Goal: Information Seeking & Learning: Learn about a topic

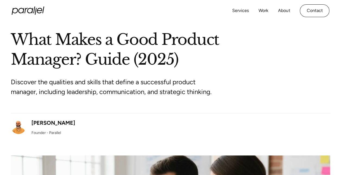
scroll to position [28, 0]
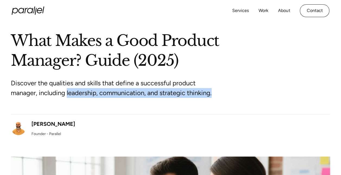
drag, startPoint x: 68, startPoint y: 91, endPoint x: 220, endPoint y: 89, distance: 152.2
click at [220, 89] on div "Discover the qualities and skills that define a successful product manager, inc…" at bounding box center [170, 92] width 319 height 43
copy p "leadership, communication, and strategic thinking."
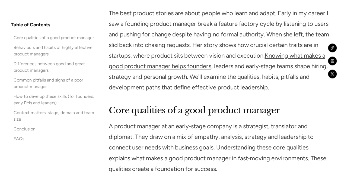
scroll to position [356, 0]
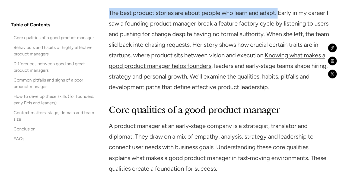
drag, startPoint x: 109, startPoint y: 13, endPoint x: 283, endPoint y: 15, distance: 173.6
click at [283, 15] on p "The best product stories are about people who learn and adapt. Early in my care…" at bounding box center [219, 50] width 221 height 85
copy p "The best product stories are about people who learn and adapt."
drag, startPoint x: 185, startPoint y: 55, endPoint x: 301, endPoint y: 57, distance: 116.7
click at [301, 57] on p "The best product stories are about people who learn and adapt. Early in my care…" at bounding box center [219, 50] width 221 height 85
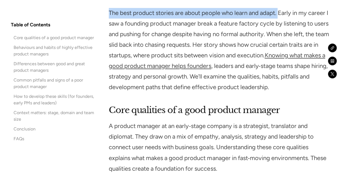
copy p "product sits between vision and execution."
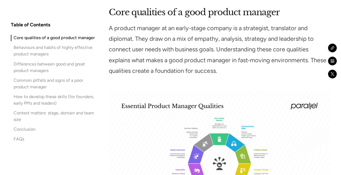
scroll to position [464, 0]
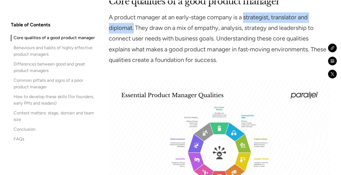
drag, startPoint x: 246, startPoint y: 17, endPoint x: 133, endPoint y: 28, distance: 113.0
click at [133, 28] on p "A product manager at an early‑stage company is a strategist, translator and dip…" at bounding box center [219, 38] width 221 height 53
copy p "strategist, translator and diplomat."
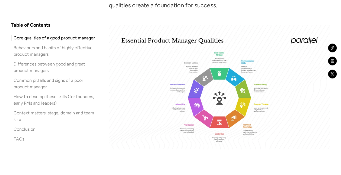
scroll to position [530, 0]
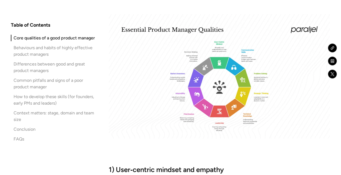
click at [215, 94] on img at bounding box center [219, 76] width 221 height 124
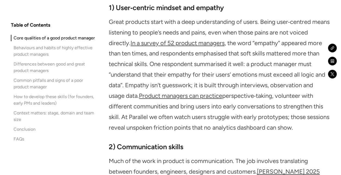
scroll to position [702, 0]
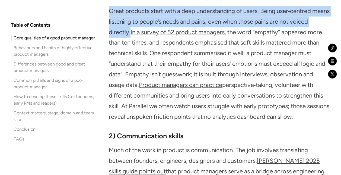
drag, startPoint x: 109, startPoint y: 11, endPoint x: 150, endPoint y: 36, distance: 48.5
click at [150, 36] on p "Great products start with a deep understanding of users. Being user‑centred mea…" at bounding box center [219, 64] width 221 height 116
copy p "Great products start with a deep understanding of users. Being user‑centred mea…"
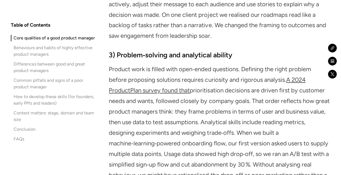
scroll to position [915, 0]
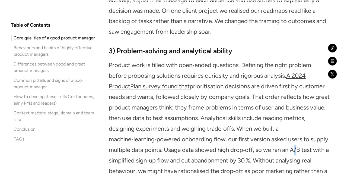
click at [295, 56] on h3 "3) Problem‑solving and analytical ability" at bounding box center [219, 51] width 221 height 10
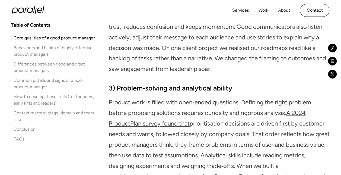
scroll to position [876, 0]
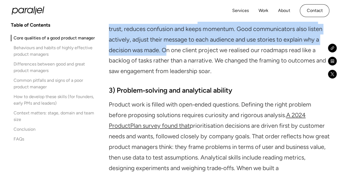
drag, startPoint x: 183, startPoint y: 30, endPoint x: 164, endPoint y: 59, distance: 34.7
click at [164, 59] on p "Much of the work in product is communication. The job involves translating betw…" at bounding box center [219, 24] width 221 height 106
copy p "Clear verbal and written communication builds trust, reduces confusion and keep…"
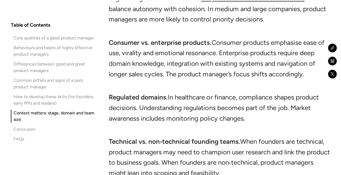
scroll to position [3713, 0]
